Goal: Task Accomplishment & Management: Complete application form

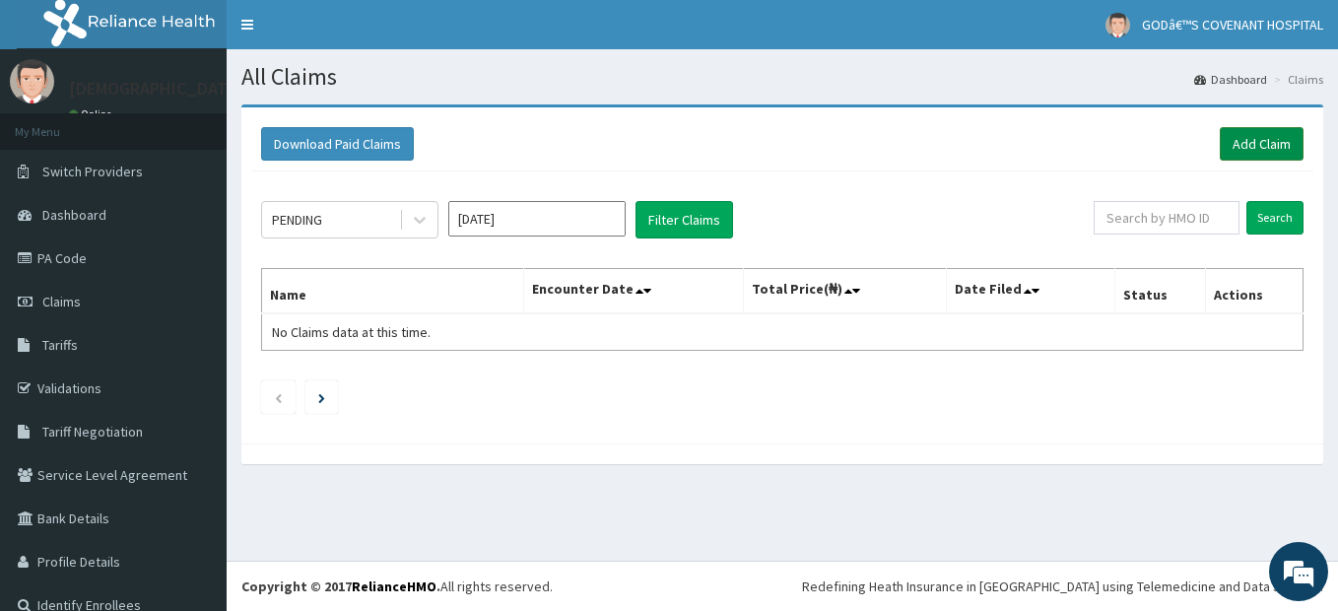
click at [1226, 143] on link "Add Claim" at bounding box center [1262, 143] width 84 height 33
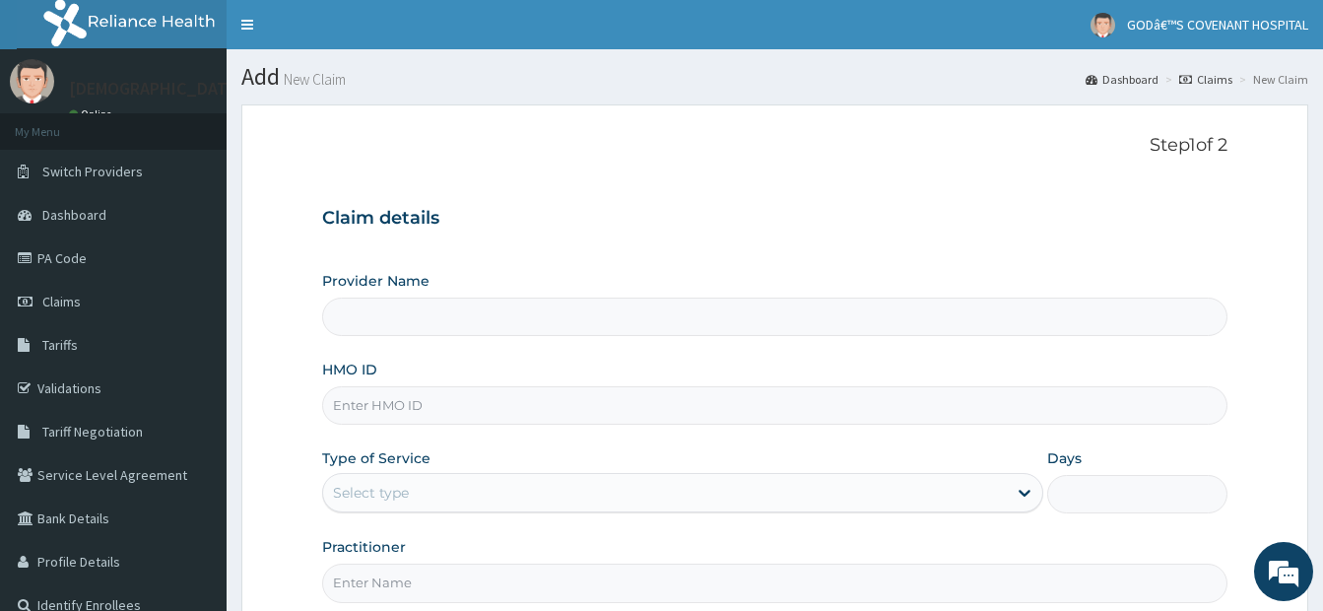
type input "[DEMOGRAPHIC_DATA]’S [GEOGRAPHIC_DATA]"
click at [419, 394] on input "HMO ID" at bounding box center [774, 405] width 905 height 38
type input "VTE/10114/A"
click at [566, 510] on div "Select type" at bounding box center [682, 492] width 721 height 39
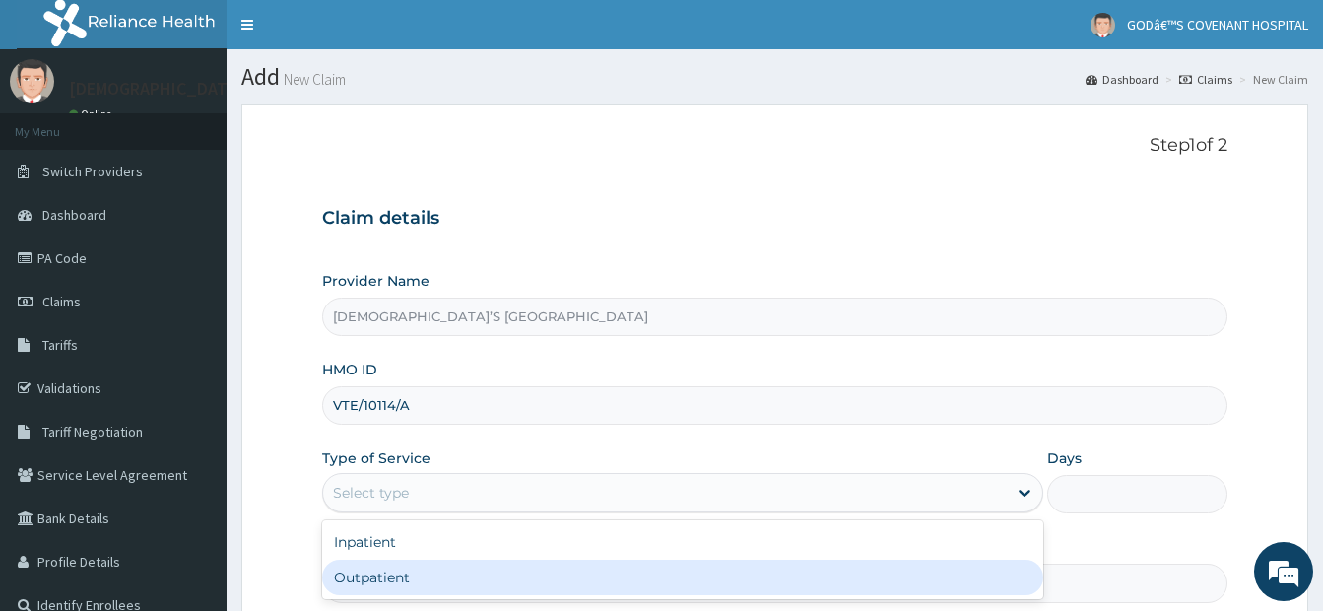
click at [477, 568] on div "Outpatient" at bounding box center [682, 577] width 721 height 35
type input "1"
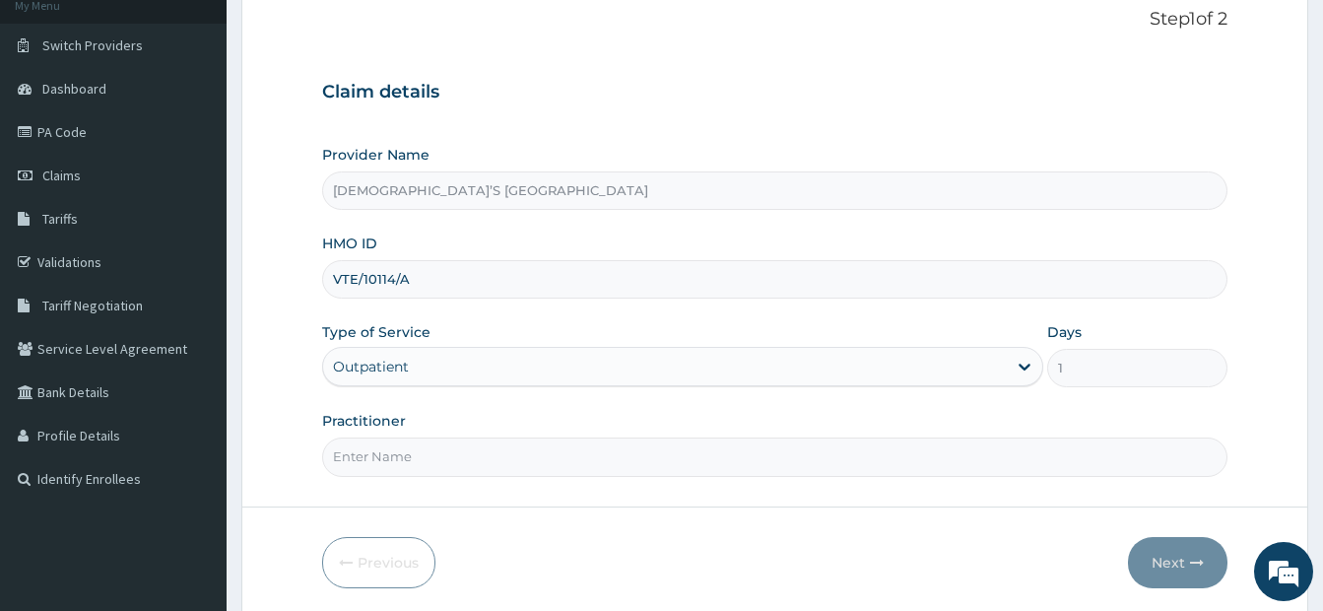
scroll to position [197, 0]
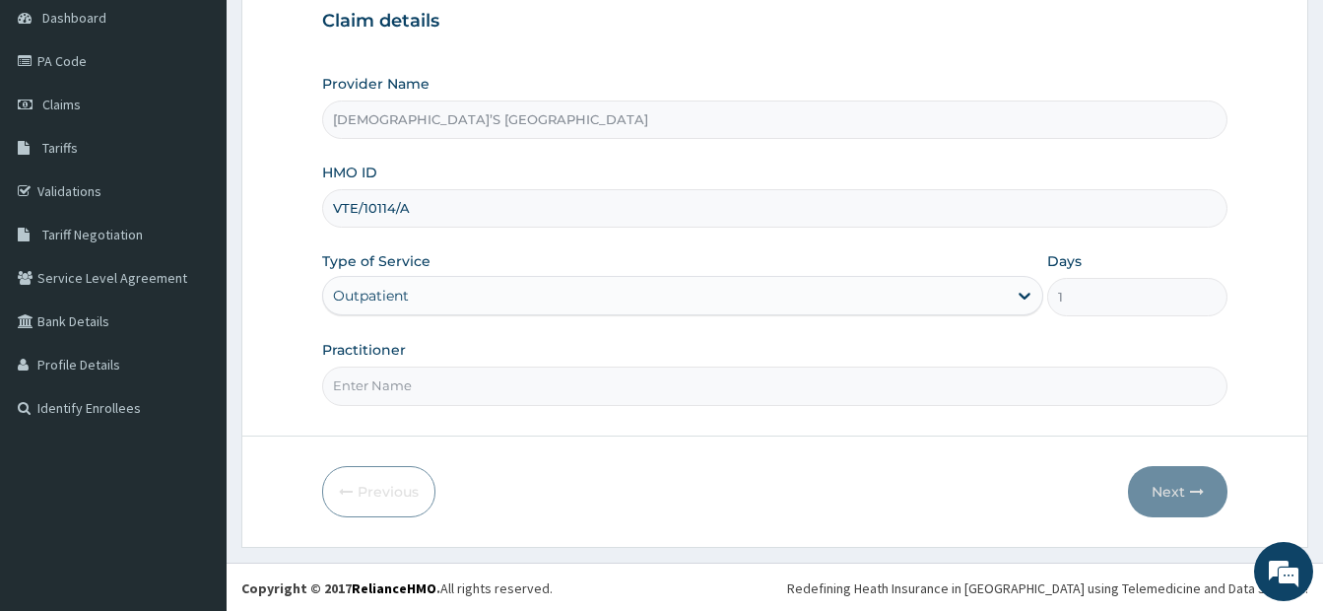
click at [570, 395] on input "Practitioner" at bounding box center [774, 385] width 905 height 38
type input "DR. DARE"
click at [1191, 492] on icon "button" at bounding box center [1197, 492] width 14 height 14
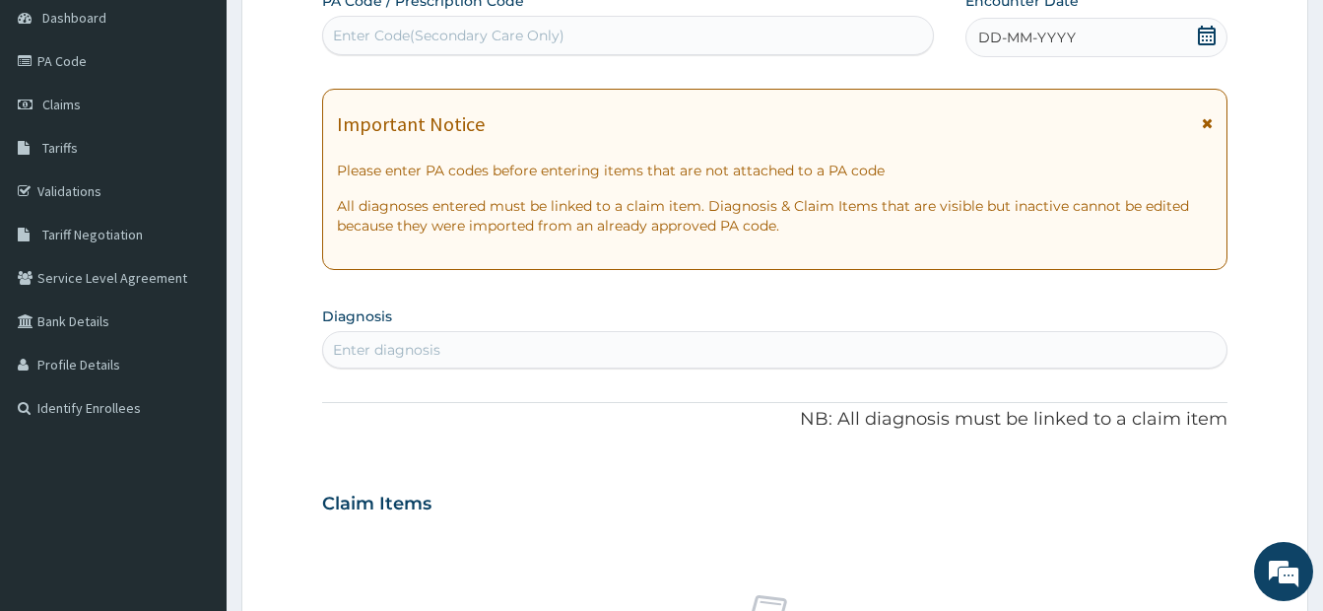
click at [641, 38] on div "Enter Code(Secondary Care Only)" at bounding box center [628, 36] width 610 height 32
type input "PA/6BB5B2"
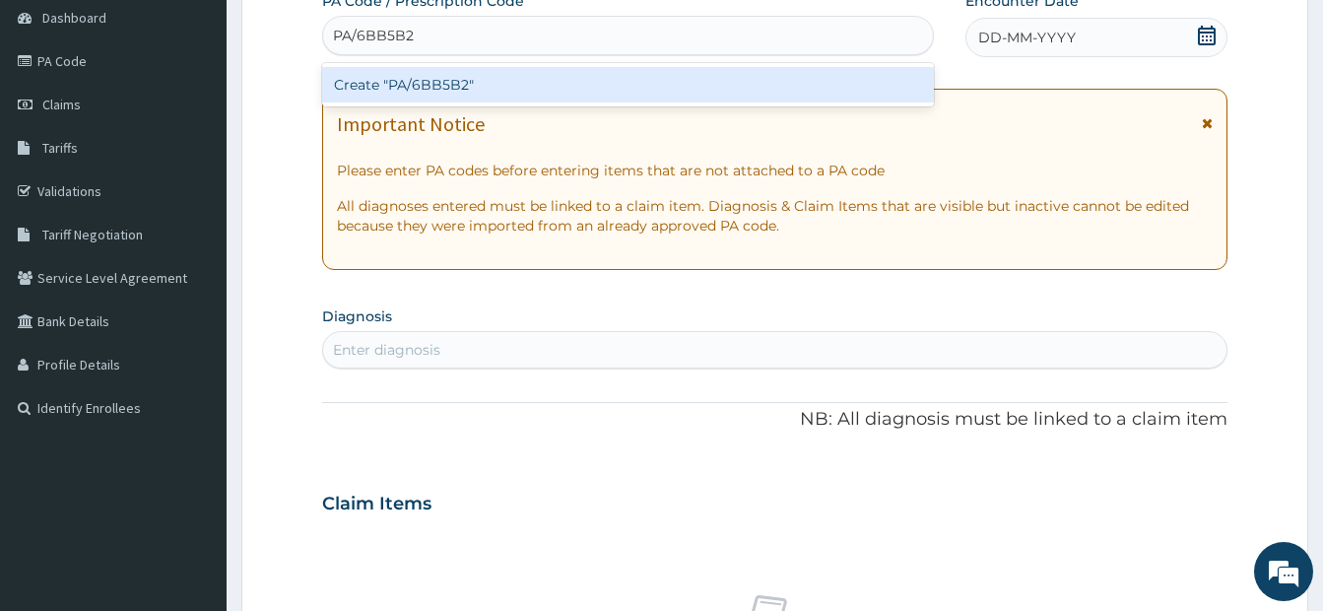
click at [615, 80] on div "Create "PA/6BB5B2"" at bounding box center [628, 84] width 612 height 35
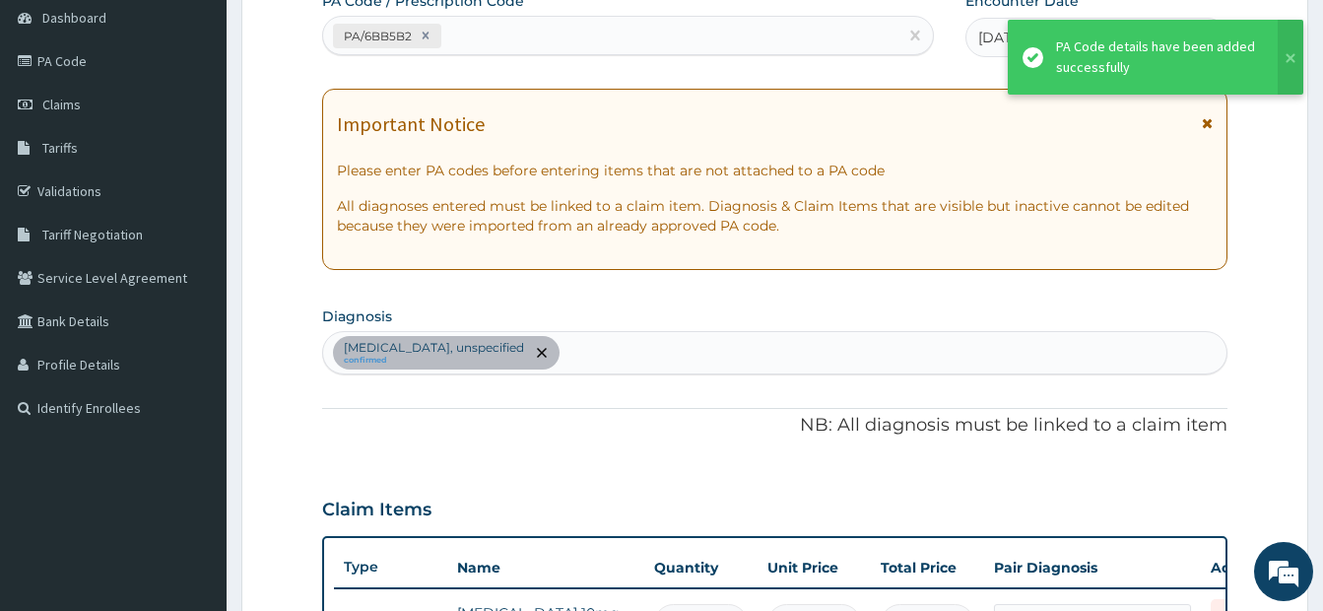
scroll to position [582, 0]
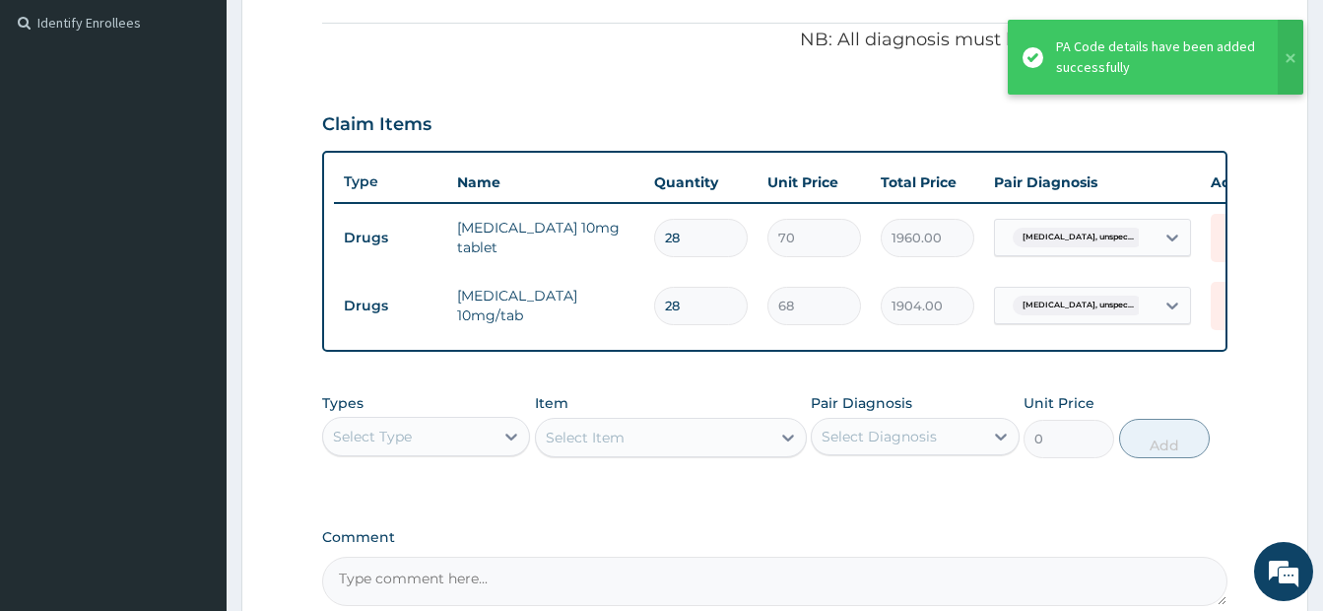
click at [483, 440] on div "Select Type" at bounding box center [408, 437] width 170 height 32
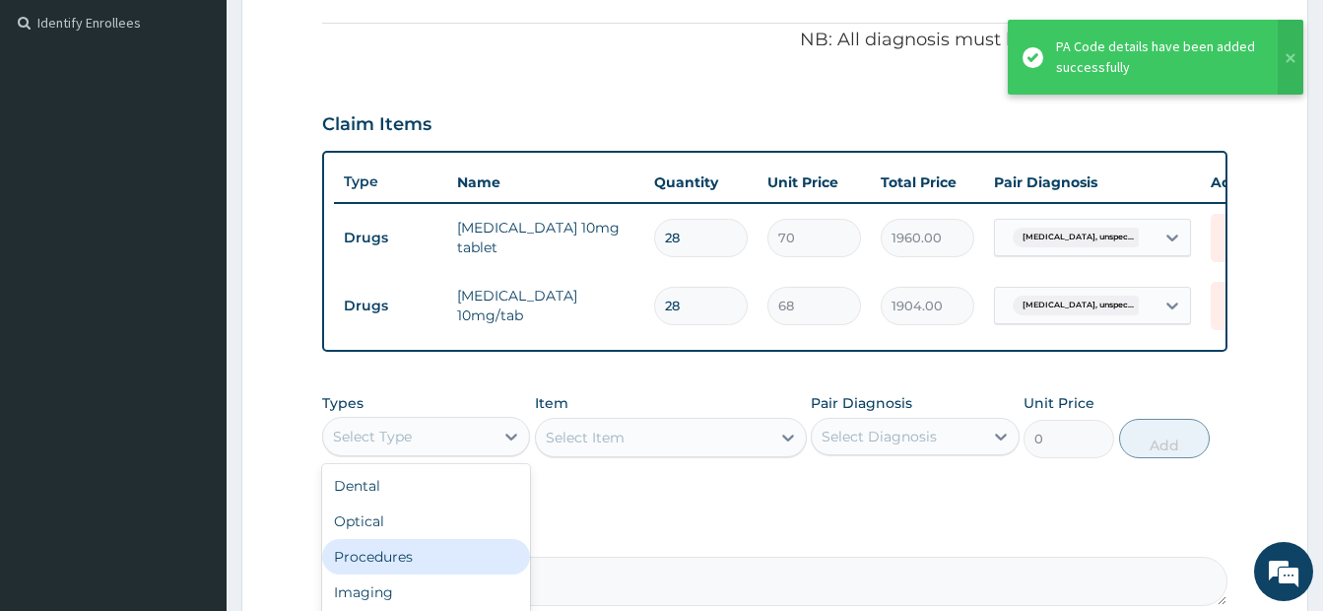
click at [408, 574] on div "Procedures" at bounding box center [426, 556] width 208 height 35
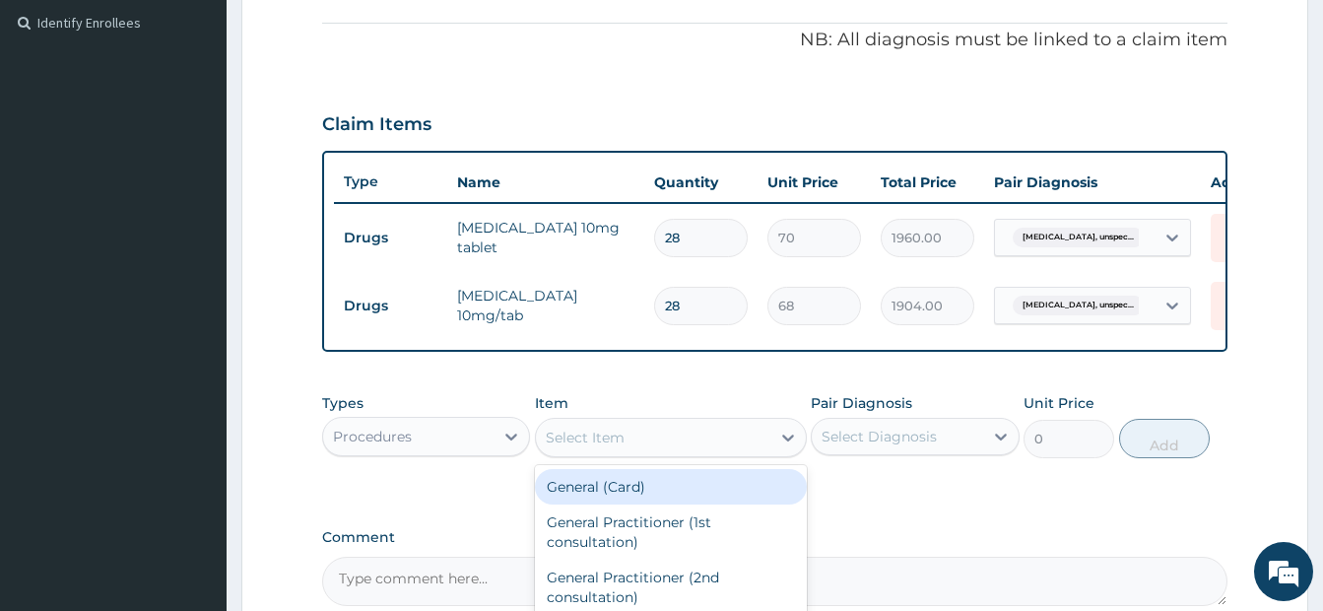
click at [628, 453] on div "Select Item" at bounding box center [653, 438] width 234 height 32
type input "GP"
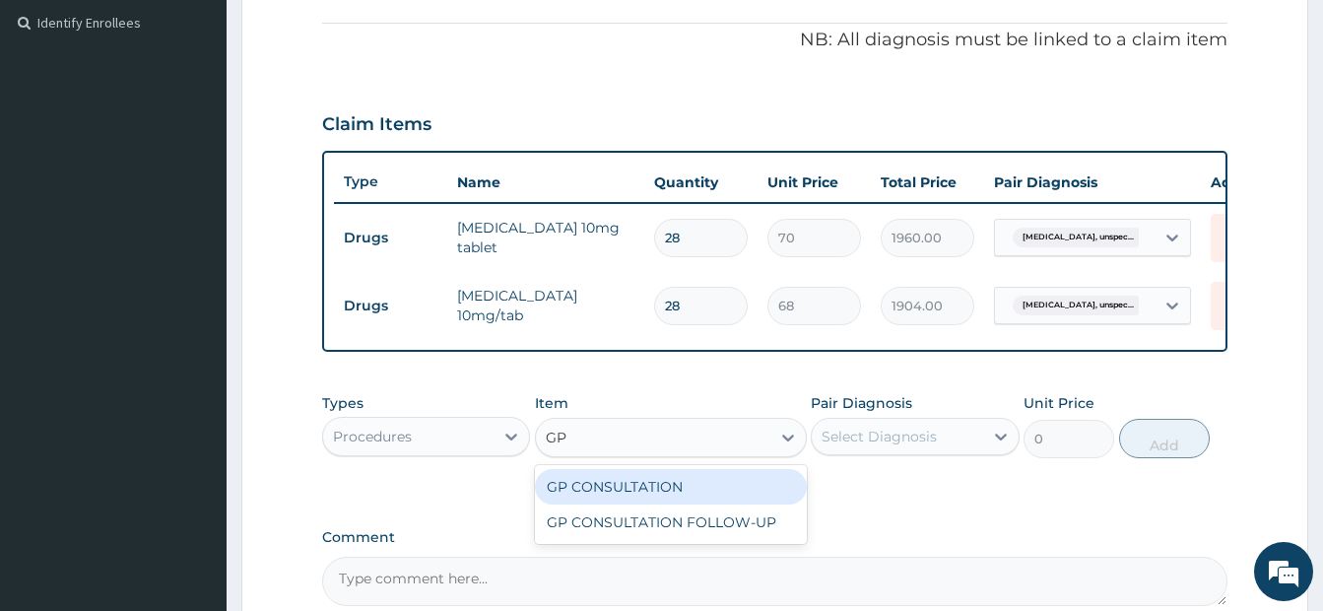
click at [626, 489] on div "GP CONSULTATION" at bounding box center [671, 486] width 272 height 35
type input "3500"
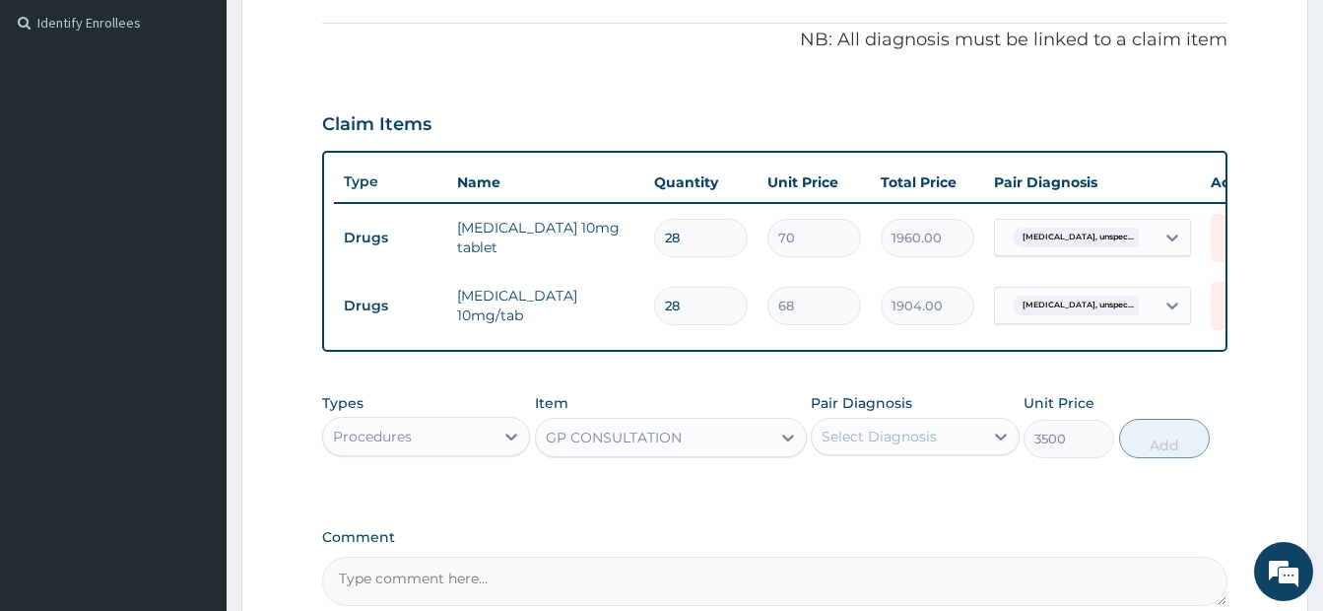
click at [852, 446] on div "Select Diagnosis" at bounding box center [879, 437] width 115 height 20
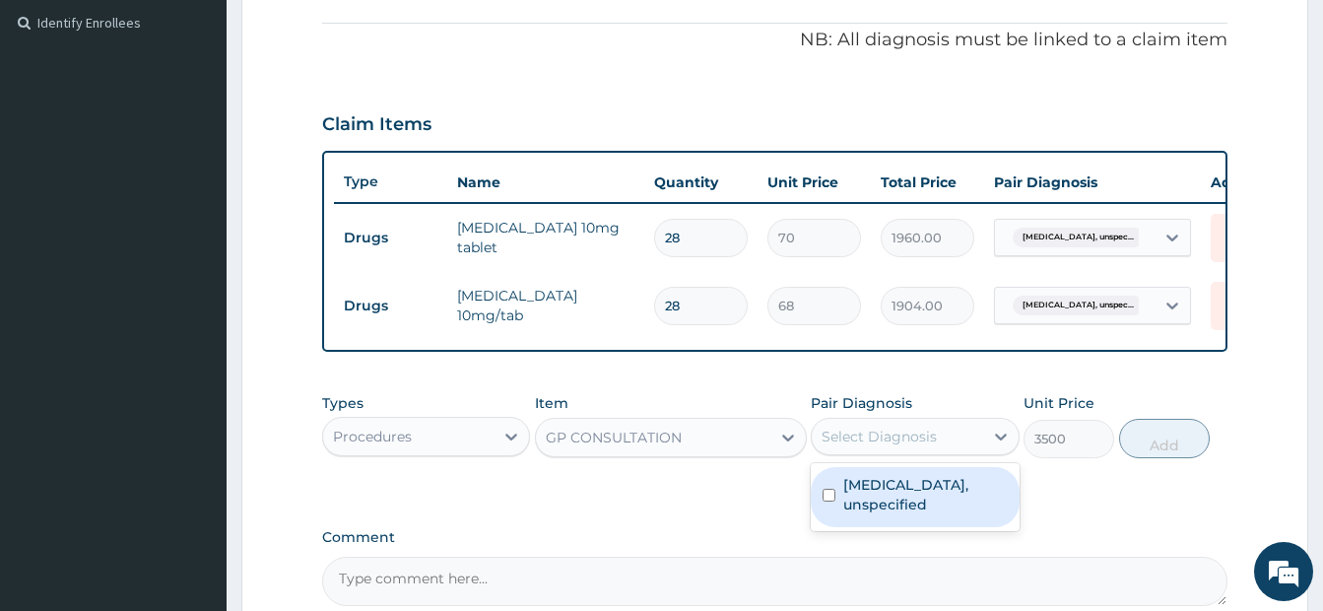
drag, startPoint x: 854, startPoint y: 507, endPoint x: 1124, endPoint y: 506, distance: 269.9
click at [856, 507] on label "Essential hypertension, unspecified" at bounding box center [925, 494] width 164 height 39
checkbox input "true"
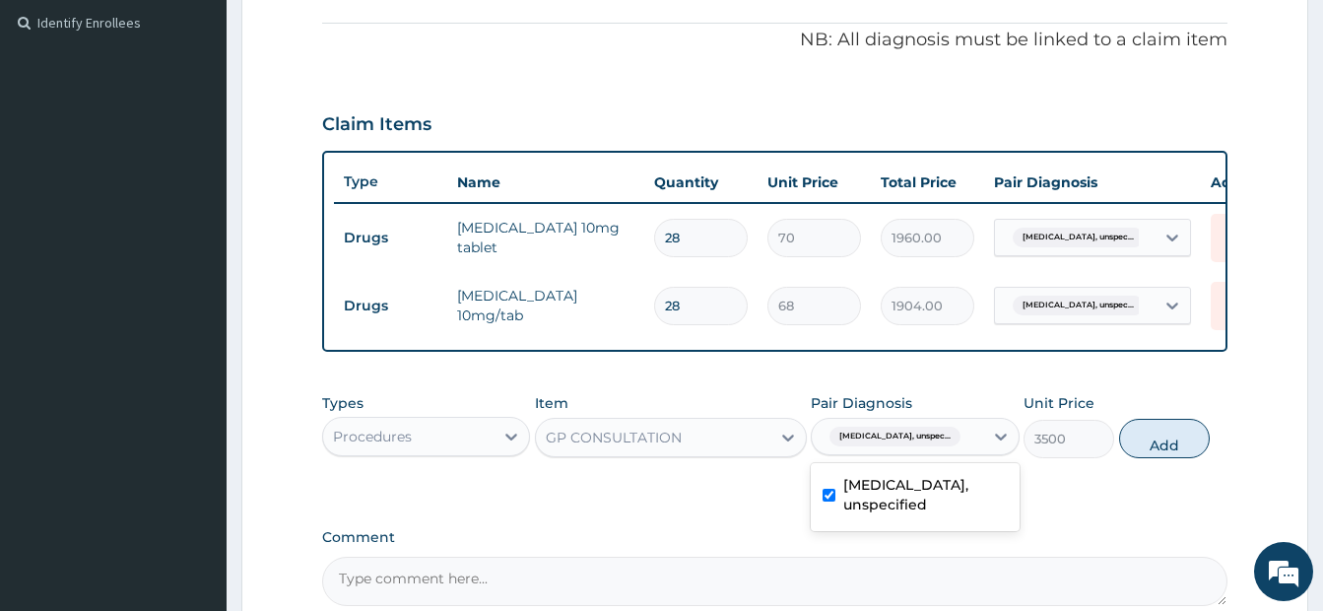
click at [1159, 458] on button "Add" at bounding box center [1164, 438] width 91 height 39
type input "0"
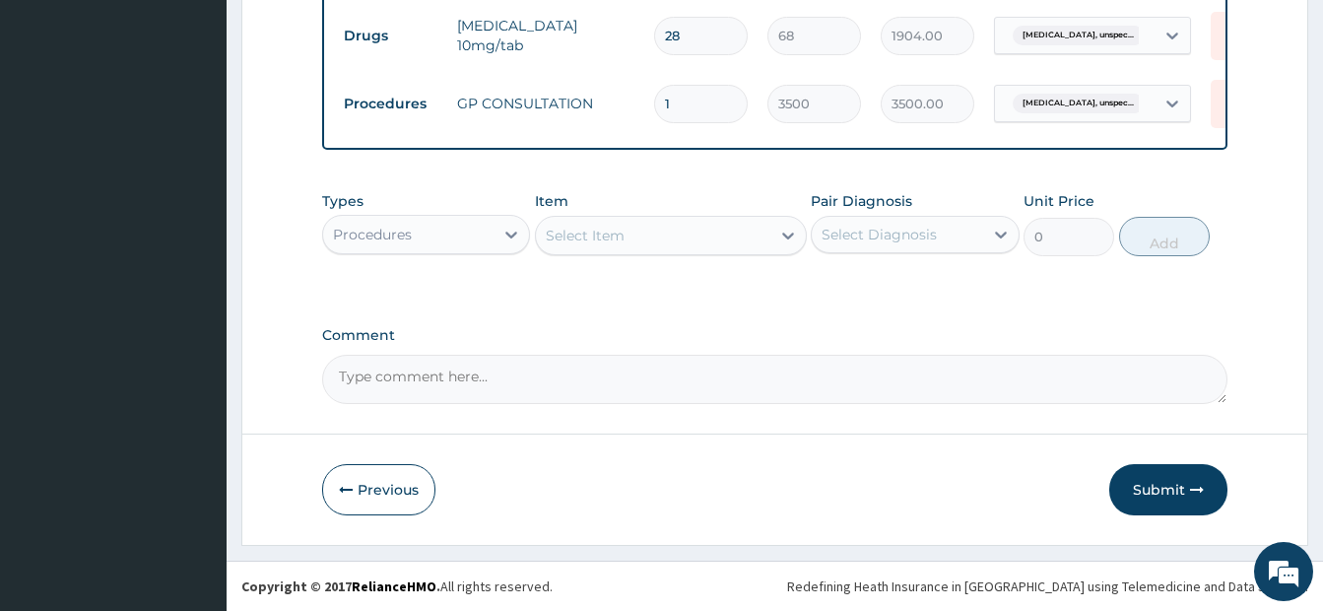
click at [1187, 473] on button "Submit" at bounding box center [1168, 489] width 118 height 51
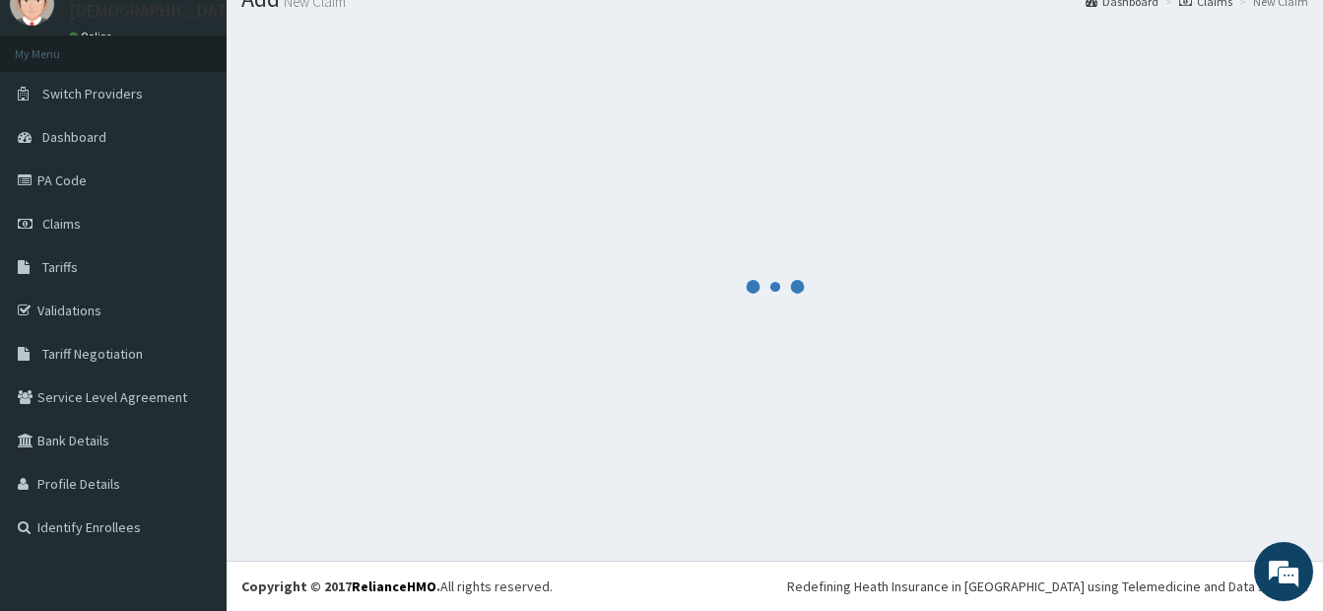
scroll to position [867, 0]
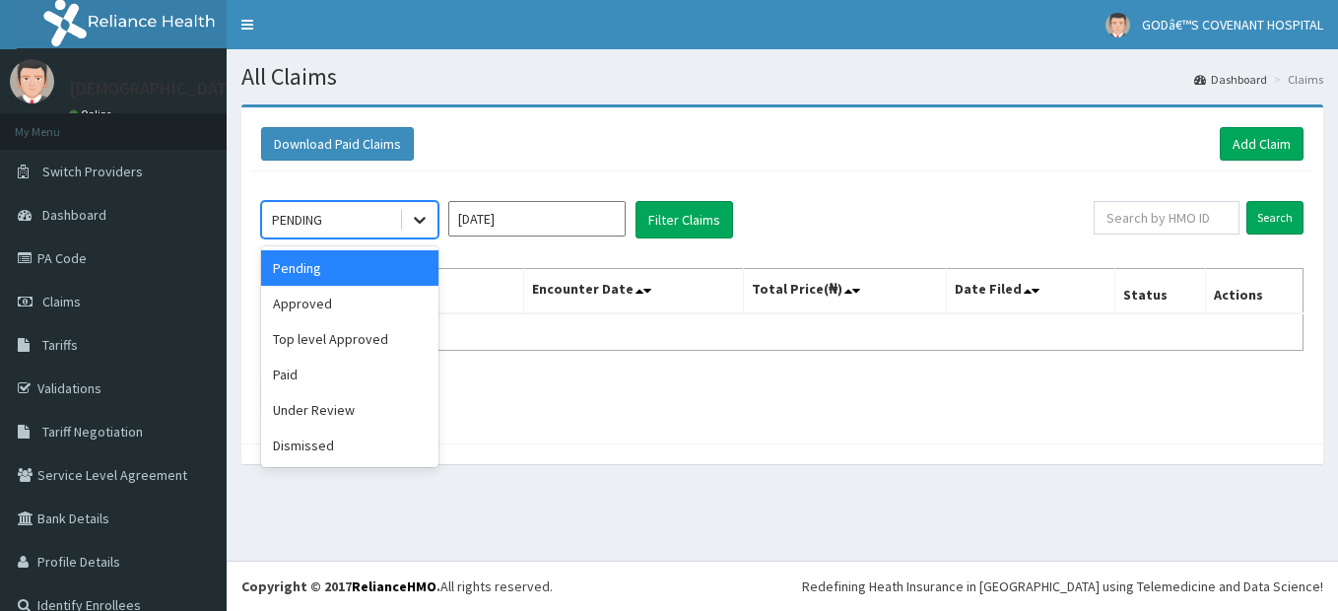
click at [411, 229] on icon at bounding box center [420, 220] width 20 height 20
click at [359, 298] on div "Approved" at bounding box center [349, 303] width 177 height 35
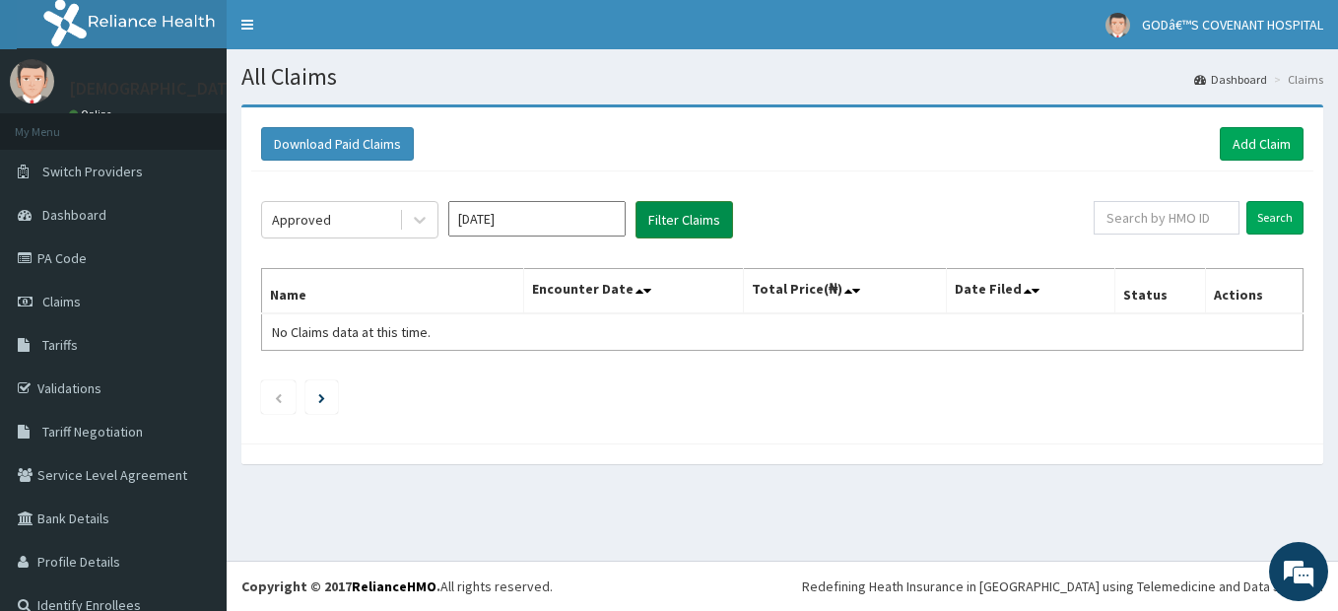
click at [669, 215] on button "Filter Claims" at bounding box center [684, 219] width 98 height 37
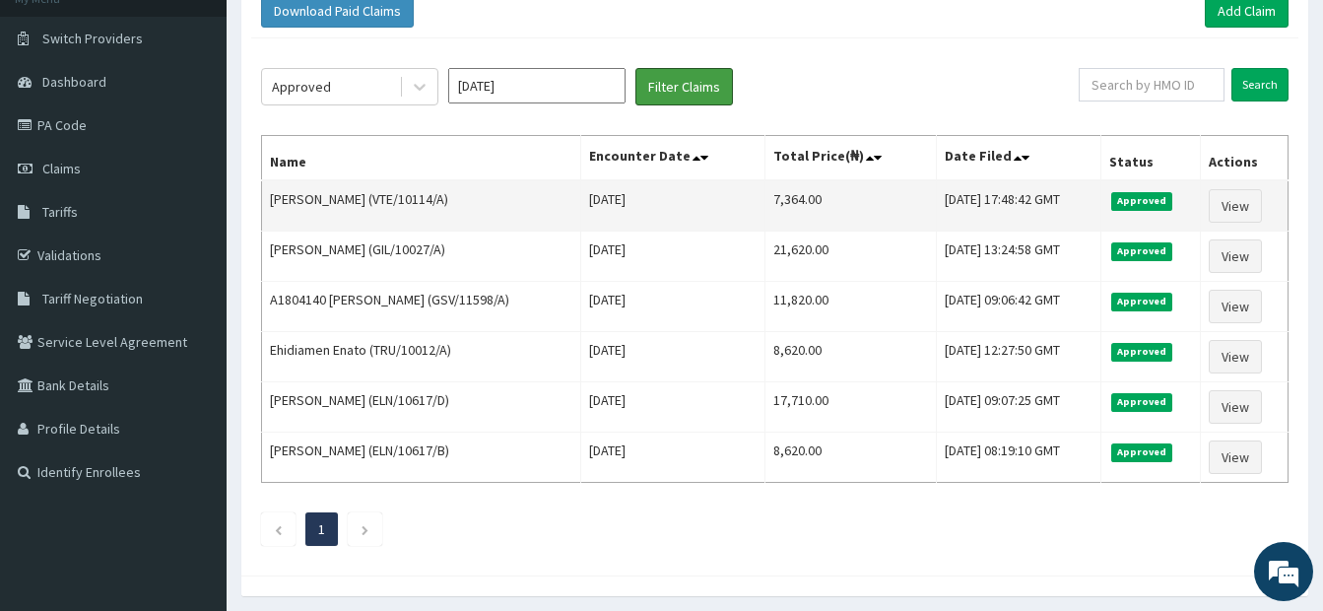
scroll to position [99, 0]
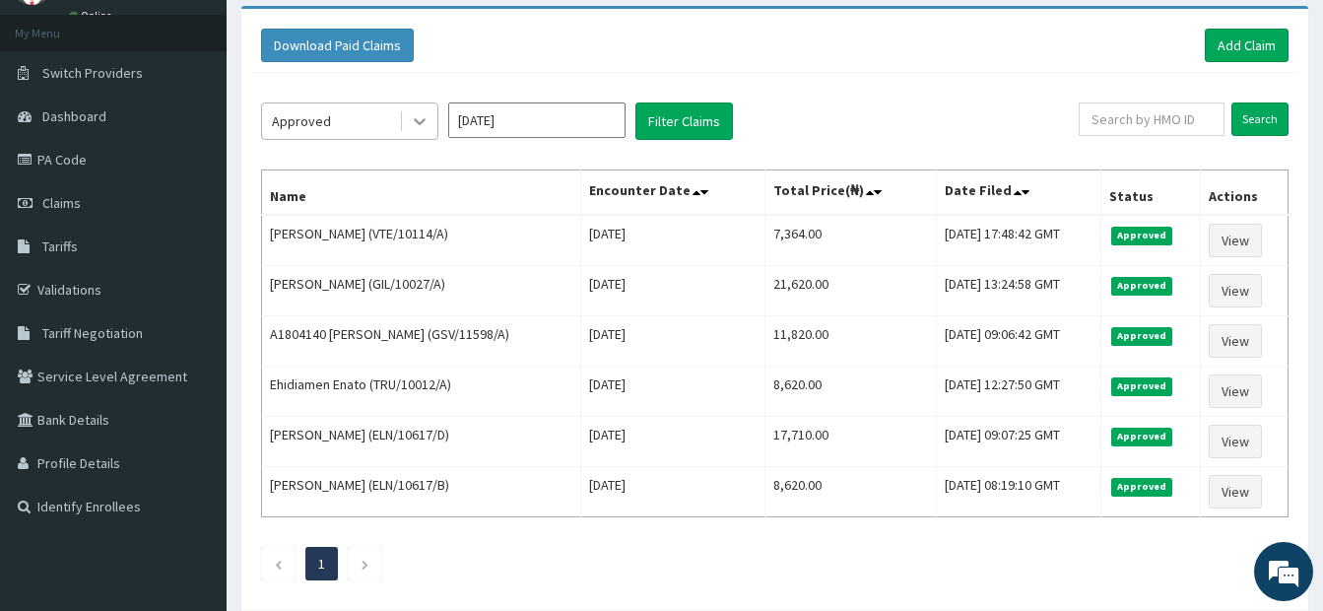
click at [427, 131] on icon at bounding box center [420, 121] width 20 height 20
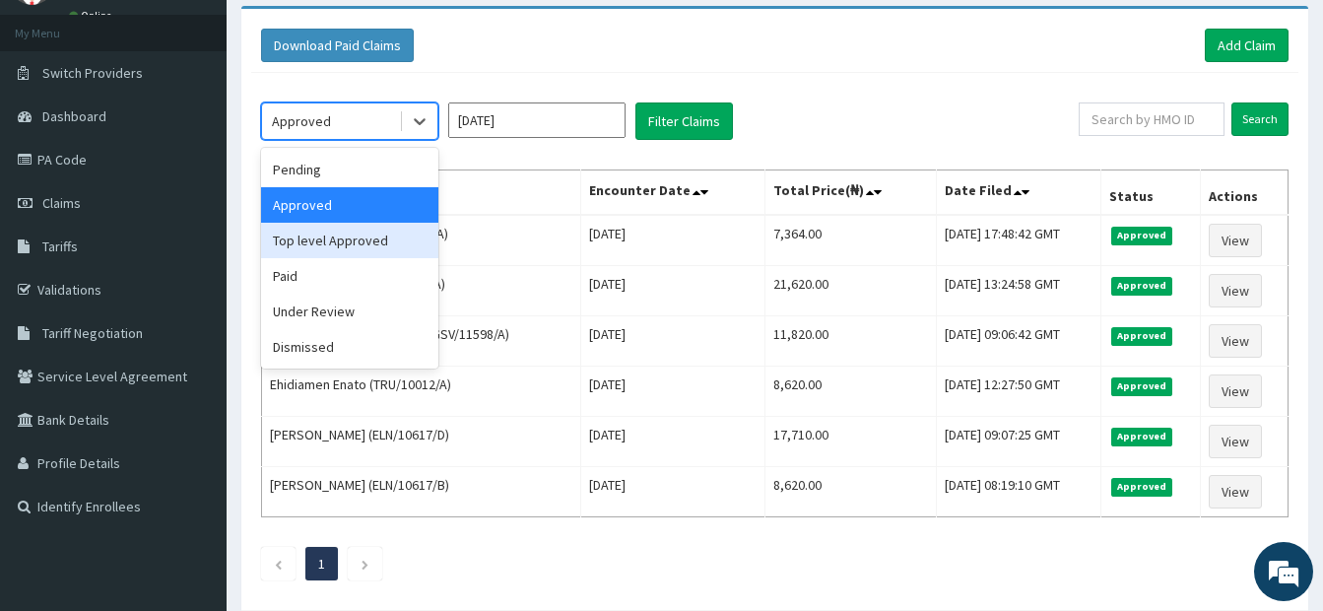
click at [377, 231] on div "Top level Approved" at bounding box center [349, 240] width 177 height 35
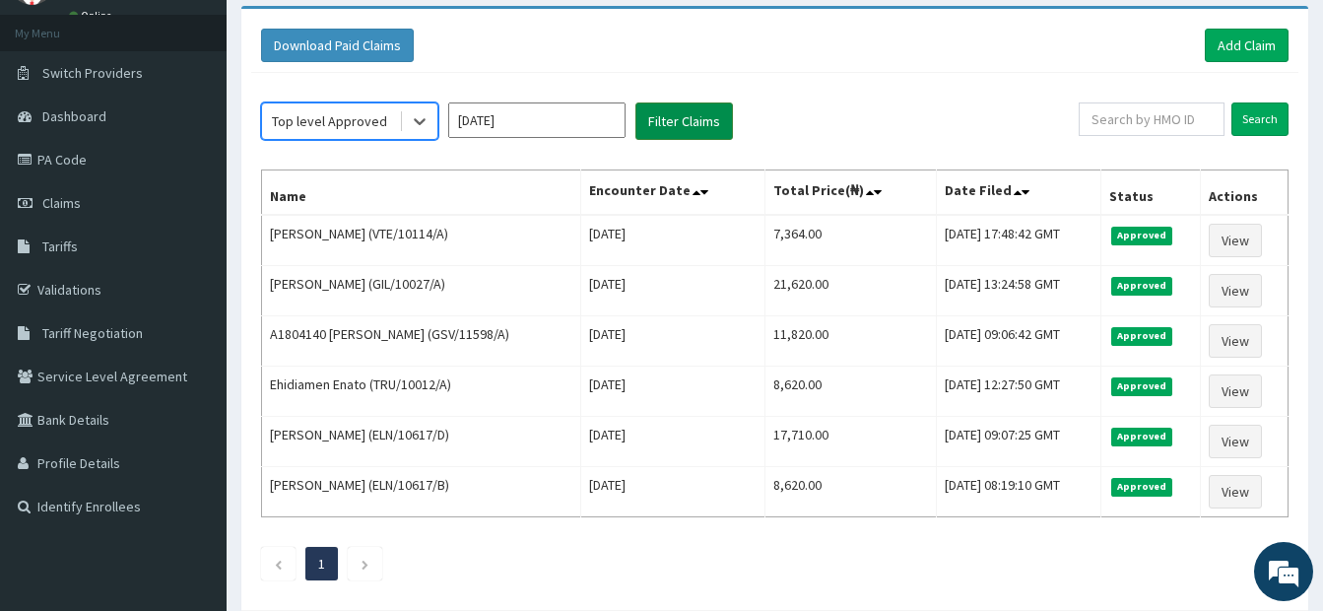
click at [673, 125] on button "Filter Claims" at bounding box center [684, 120] width 98 height 37
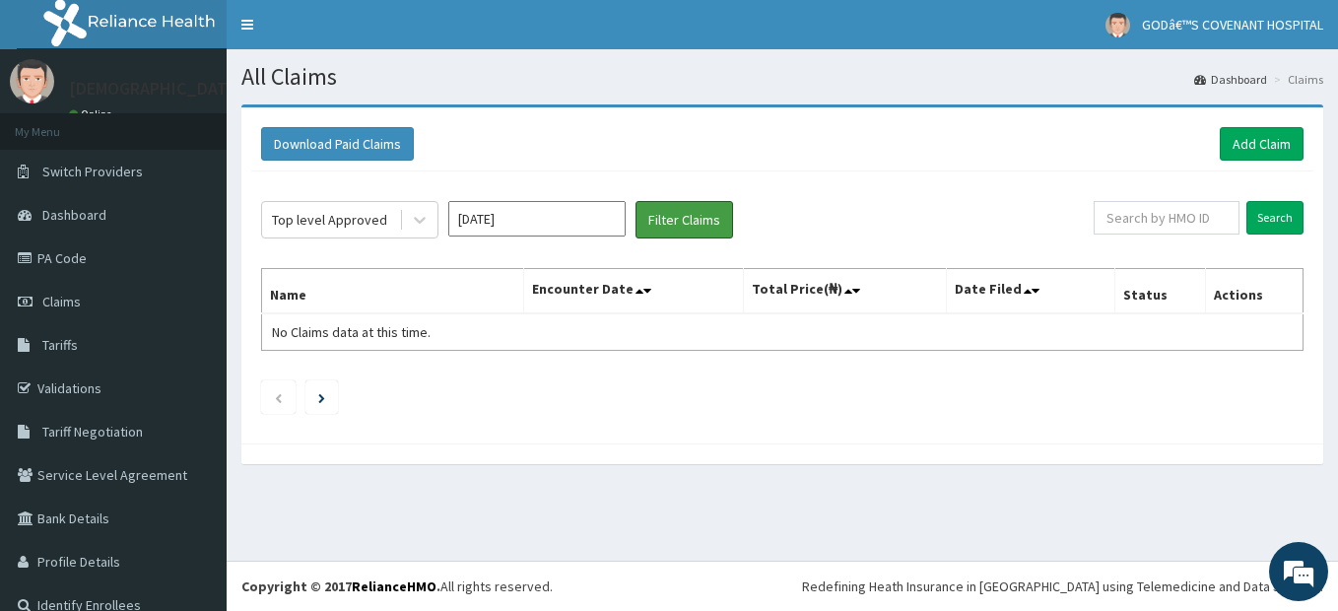
scroll to position [0, 0]
click at [66, 389] on link "Validations" at bounding box center [113, 387] width 227 height 43
